Goal: Information Seeking & Learning: Learn about a topic

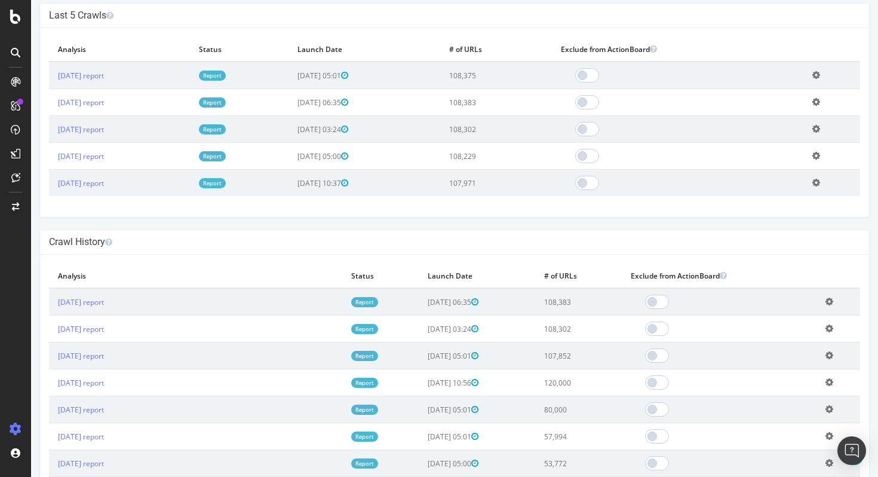
scroll to position [365, 0]
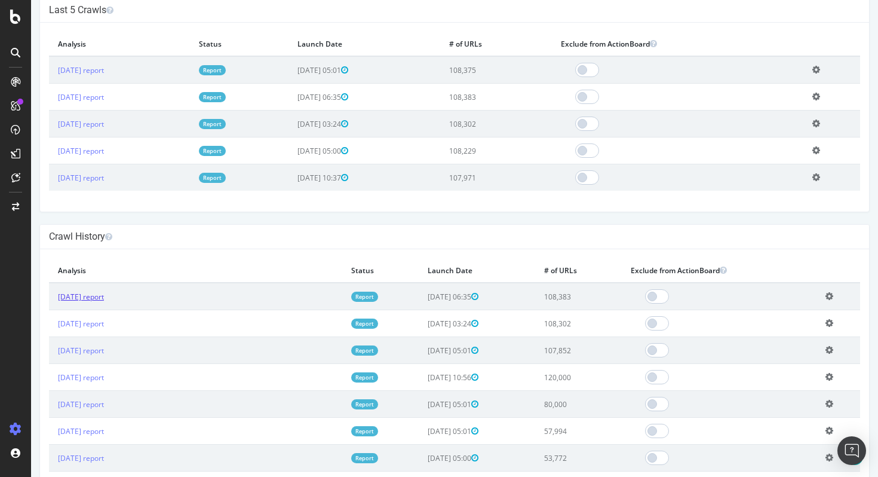
click at [104, 297] on link "2025 Sep. 2nd report" at bounding box center [81, 296] width 46 height 10
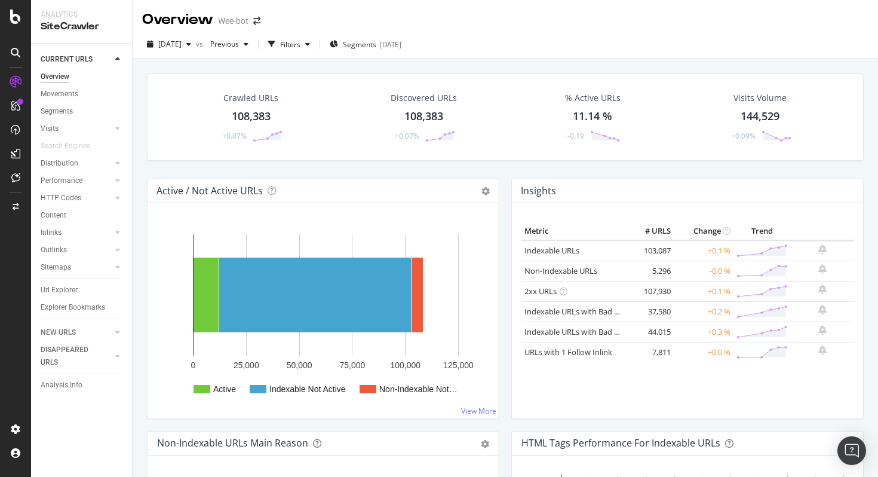
click at [304, 33] on div "2025 Sep. 2nd vs Previous Filters Segments 2024-02-19" at bounding box center [505, 44] width 745 height 29
click at [280, 42] on div "button" at bounding box center [271, 44] width 17 height 17
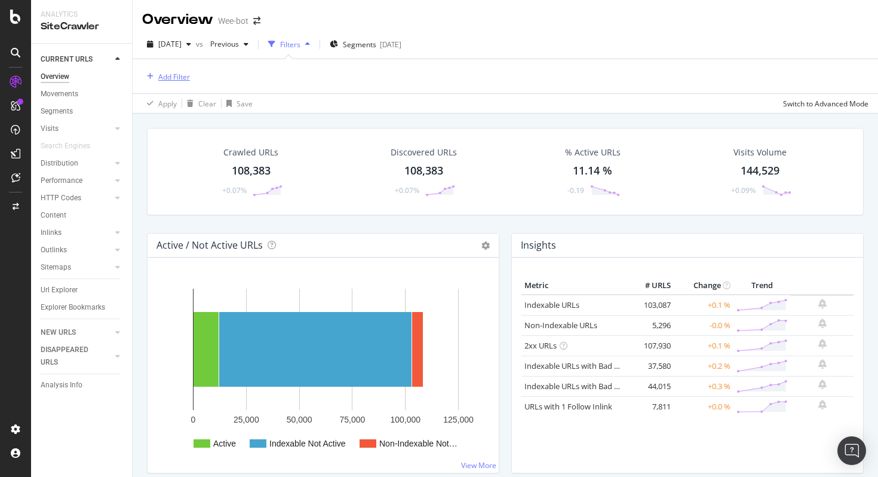
click at [174, 73] on div "Add Filter" at bounding box center [174, 77] width 32 height 10
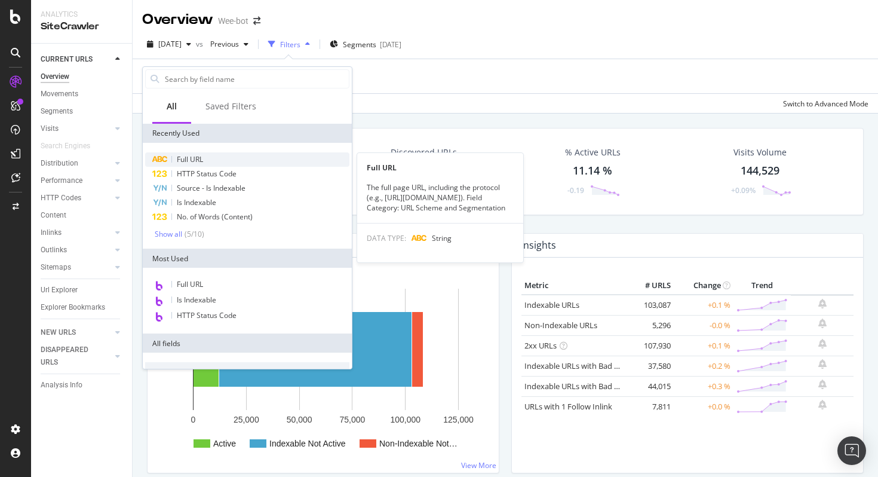
click at [201, 158] on span "Full URL" at bounding box center [190, 159] width 26 height 10
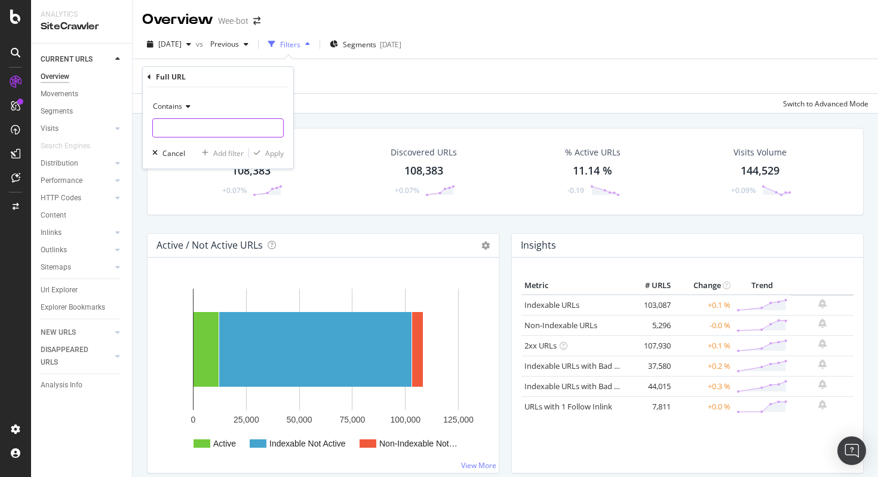
click at [231, 128] on input "text" at bounding box center [218, 127] width 130 height 19
paste input "[URL][DOMAIN_NAME]"
type input "[URL][DOMAIN_NAME]"
click at [172, 109] on span "Contains" at bounding box center [167, 106] width 29 height 10
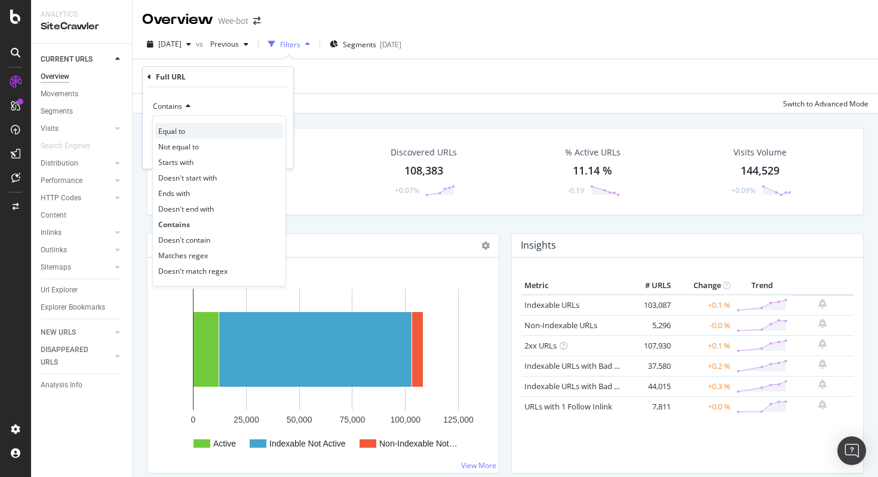
click at [210, 132] on div "Equal to" at bounding box center [219, 131] width 128 height 16
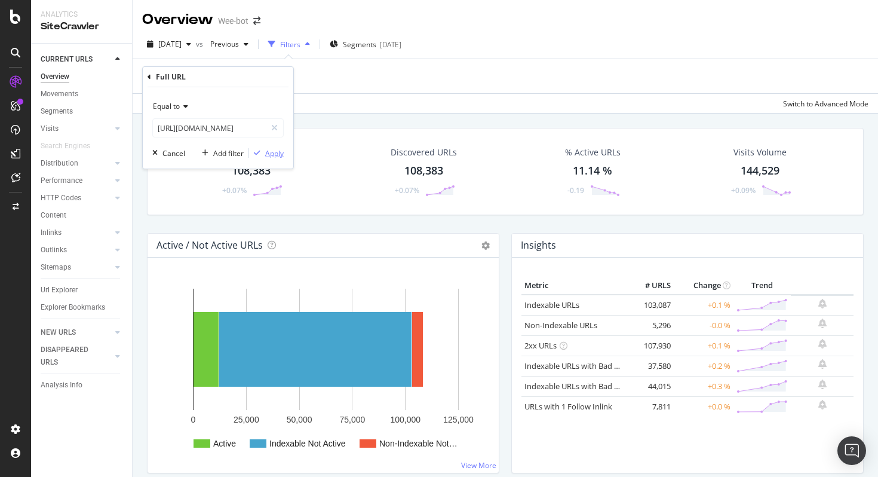
click at [263, 154] on div "button" at bounding box center [257, 152] width 16 height 7
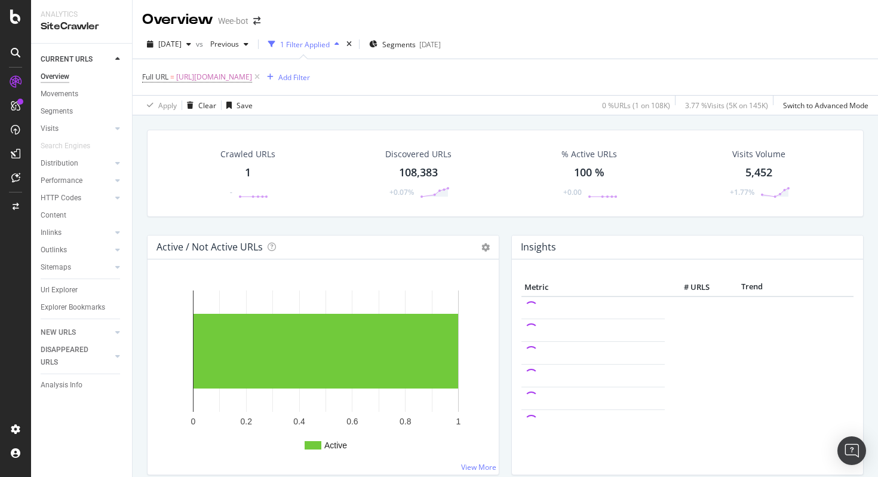
click at [248, 173] on div "1" at bounding box center [248, 173] width 6 height 16
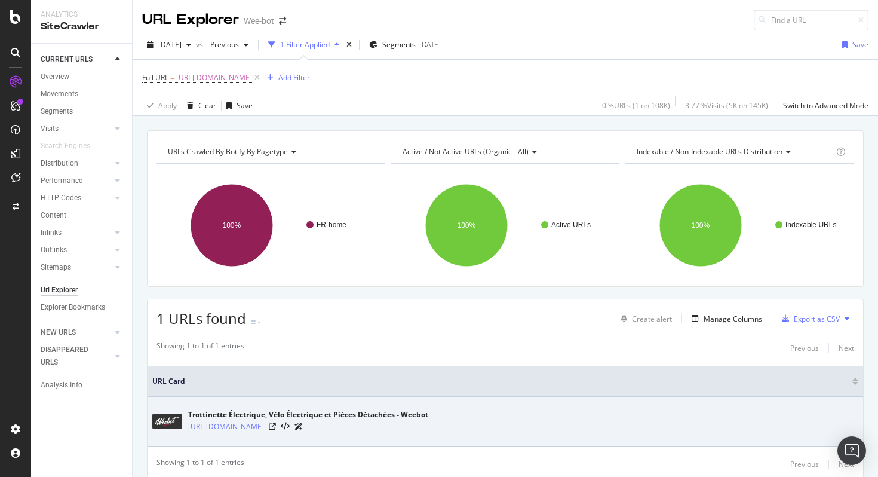
click at [250, 428] on link "[URL][DOMAIN_NAME]" at bounding box center [226, 427] width 76 height 12
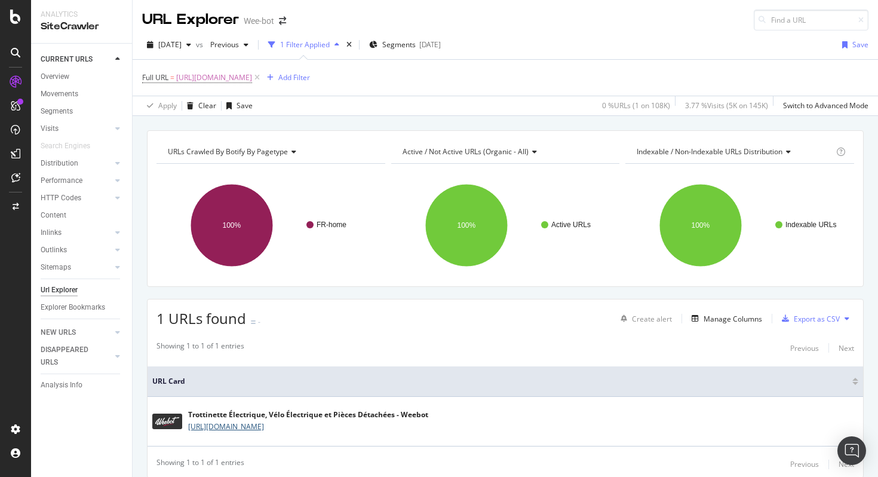
scroll to position [43, 0]
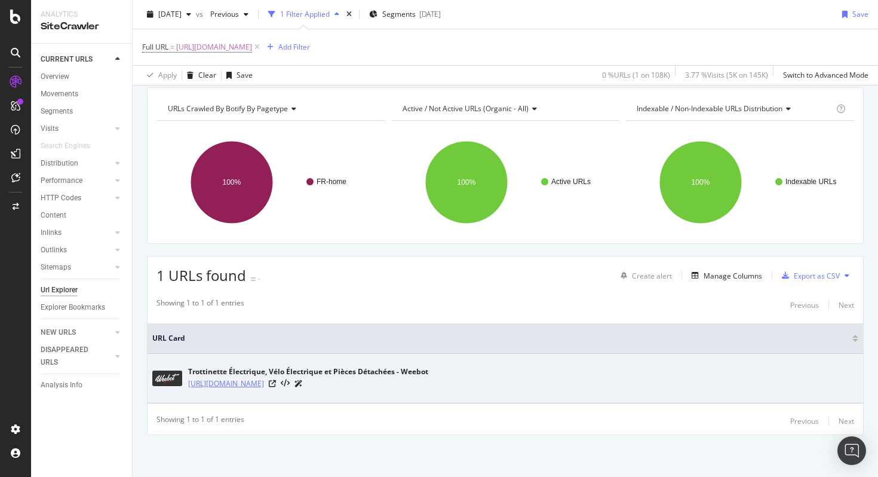
click at [246, 381] on link "[URL][DOMAIN_NAME]" at bounding box center [226, 384] width 76 height 12
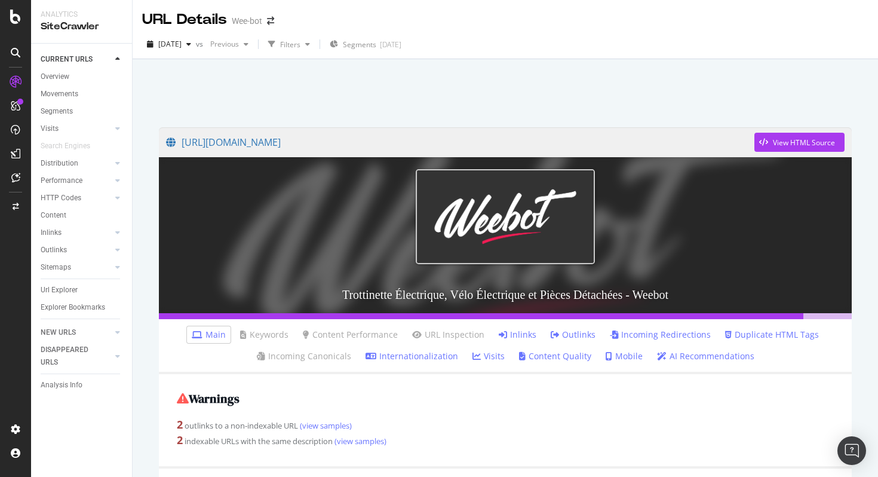
click at [517, 336] on link "Inlinks" at bounding box center [518, 335] width 38 height 12
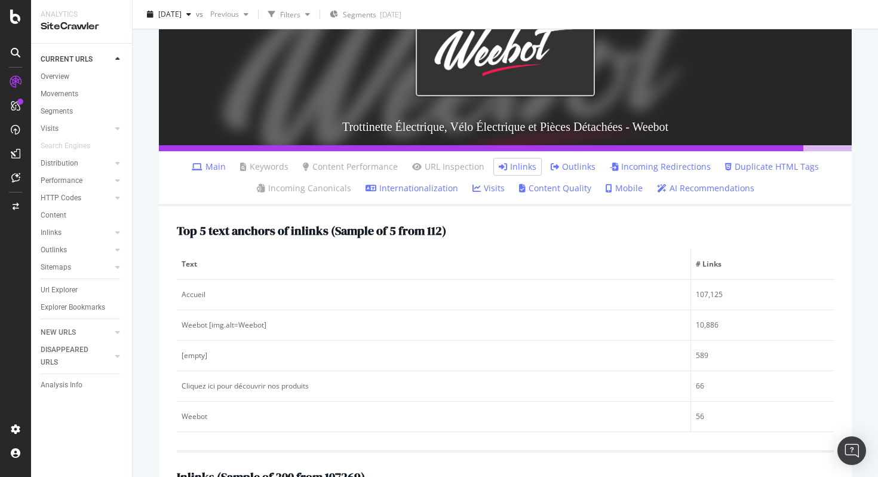
scroll to position [199, 0]
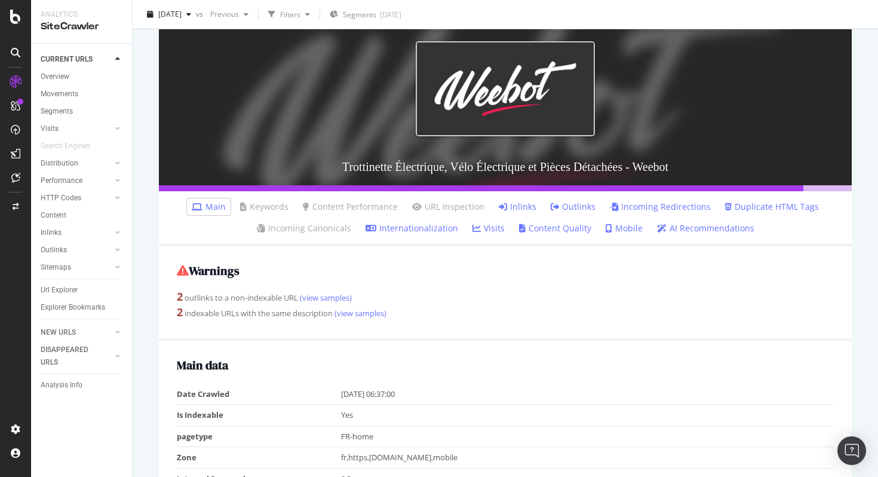
scroll to position [201, 0]
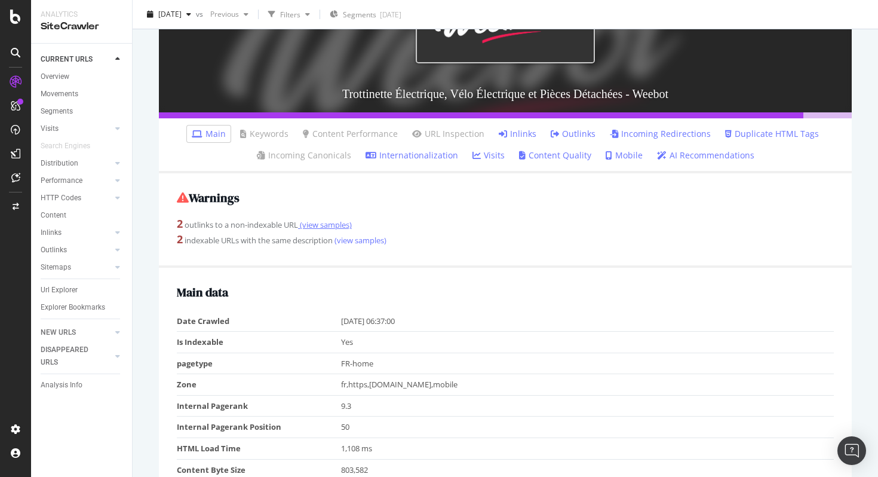
click at [343, 229] on link "(view samples)" at bounding box center [325, 224] width 54 height 11
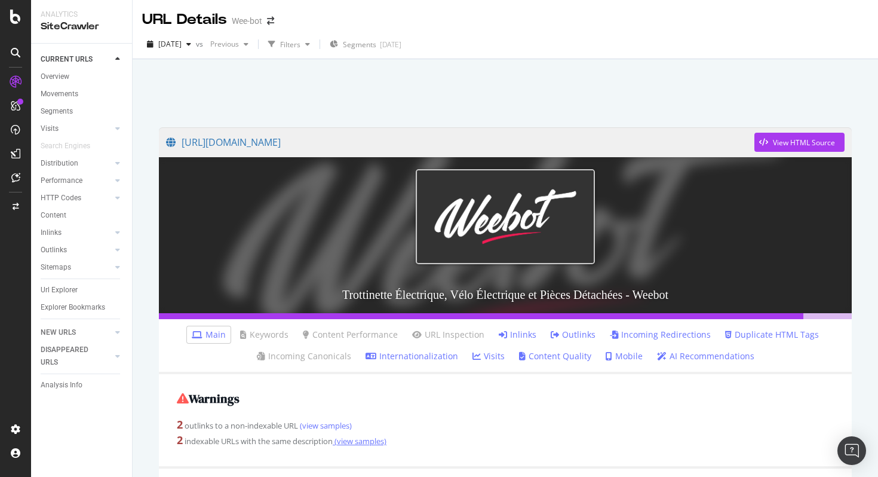
click at [362, 440] on link "(view samples)" at bounding box center [360, 440] width 54 height 11
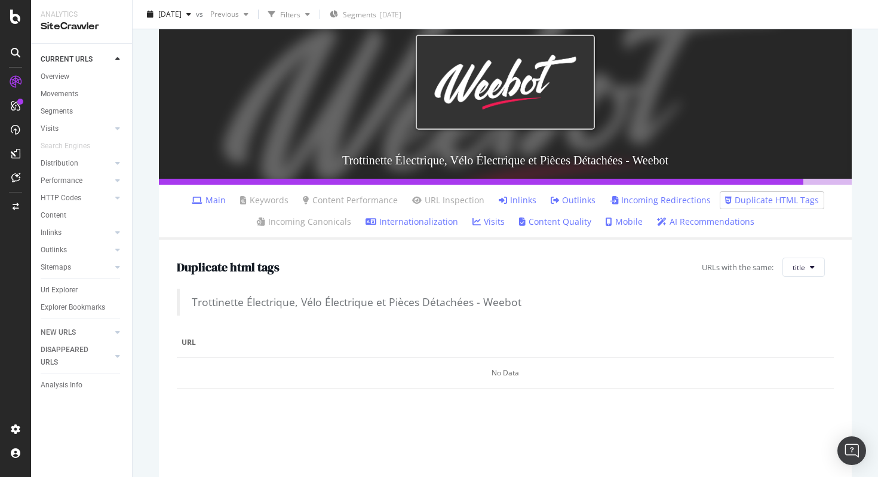
scroll to position [216, 0]
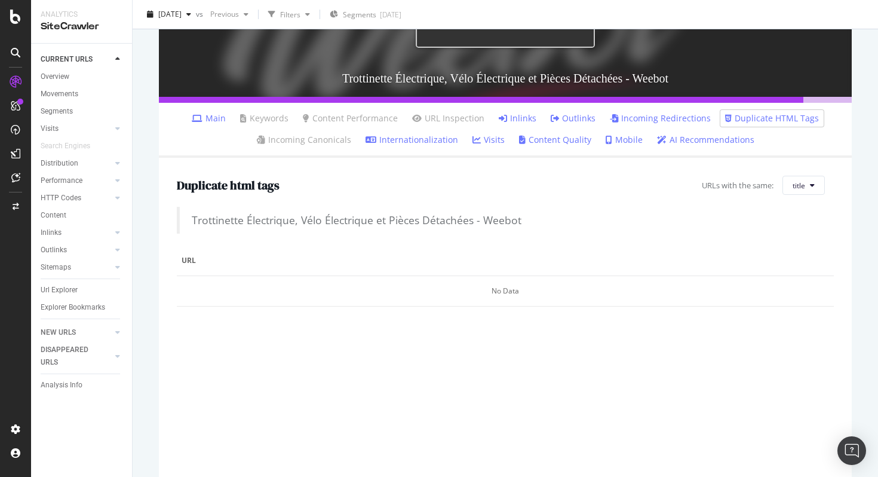
click at [438, 143] on link "Internationalization" at bounding box center [412, 140] width 93 height 12
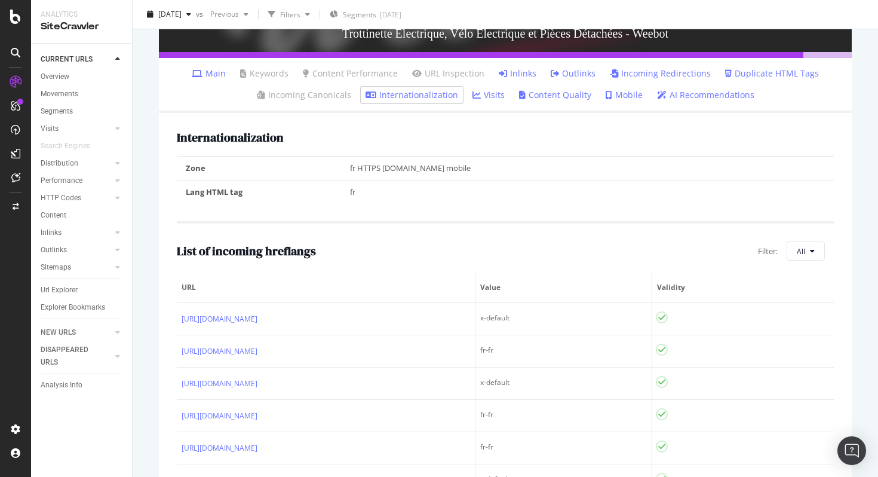
click at [650, 78] on link "Incoming Redirections" at bounding box center [660, 73] width 101 height 12
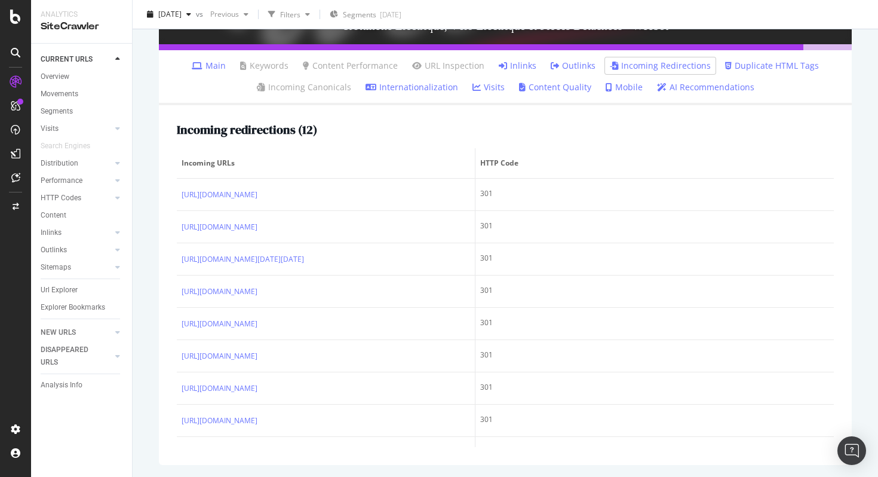
scroll to position [261, 0]
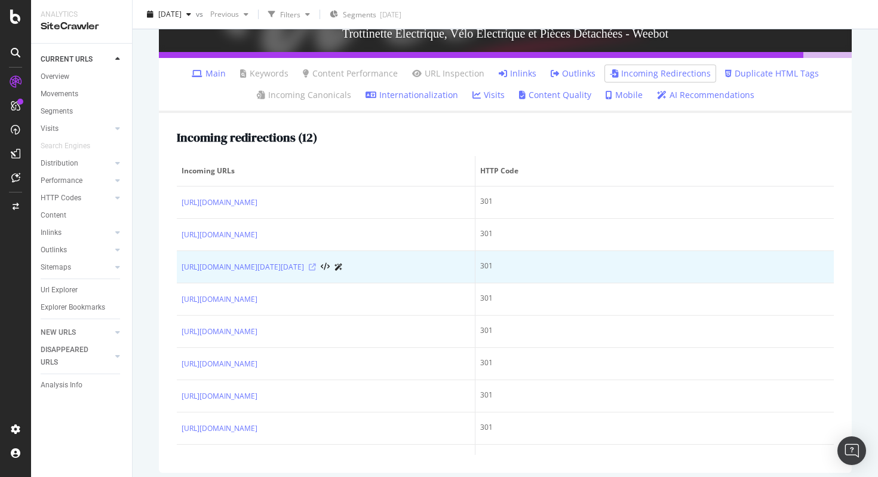
click at [316, 271] on icon at bounding box center [312, 266] width 7 height 7
